Goal: Information Seeking & Learning: Learn about a topic

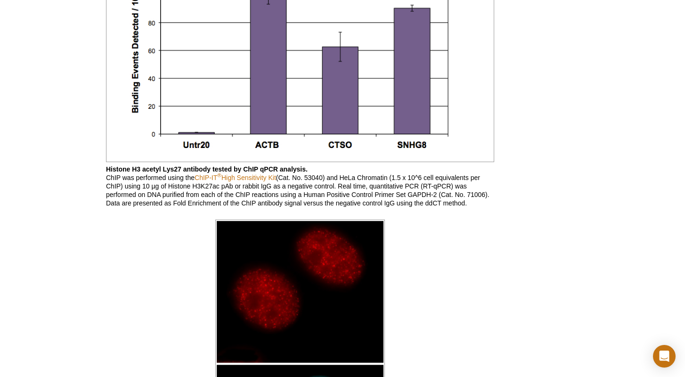
scroll to position [819, 0]
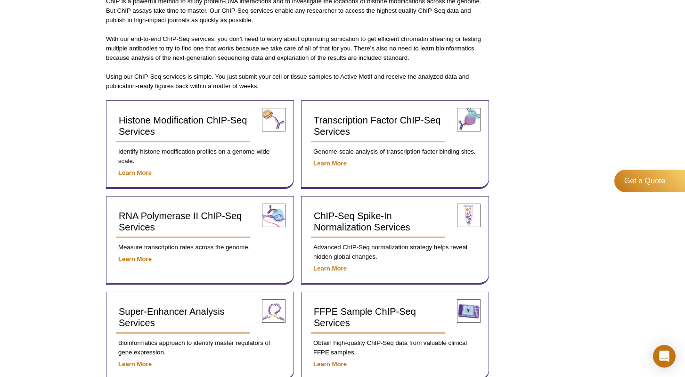
scroll to position [286, 0]
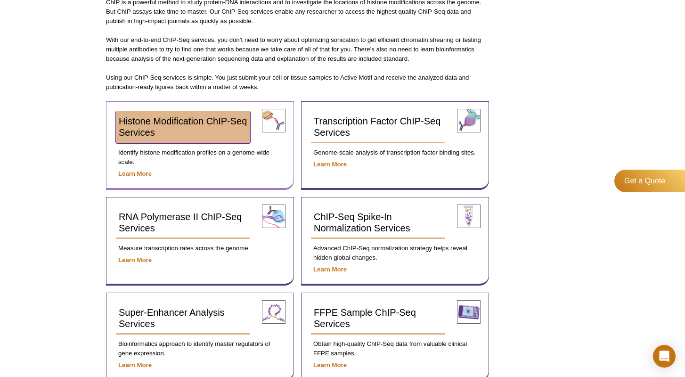
click at [131, 141] on link "Histone Modification ChIP-Seq Services" at bounding box center [183, 127] width 134 height 32
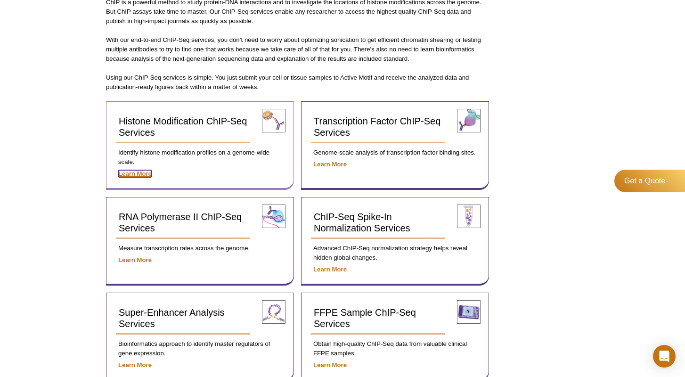
click at [131, 176] on strong "Learn More" at bounding box center [134, 173] width 33 height 7
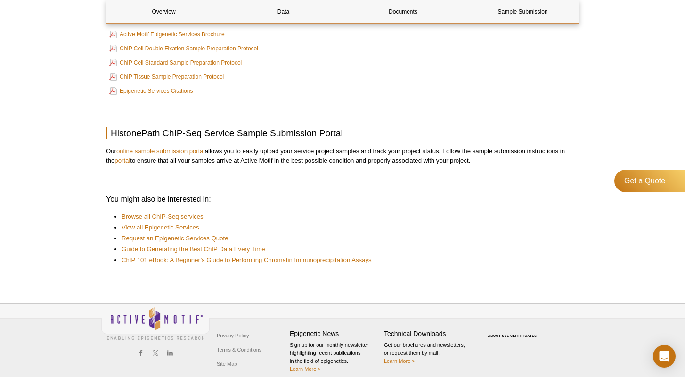
scroll to position [838, 0]
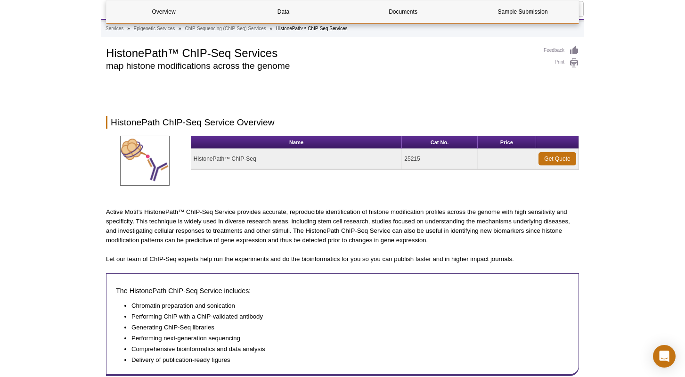
scroll to position [0, 0]
